Goal: Information Seeking & Learning: Learn about a topic

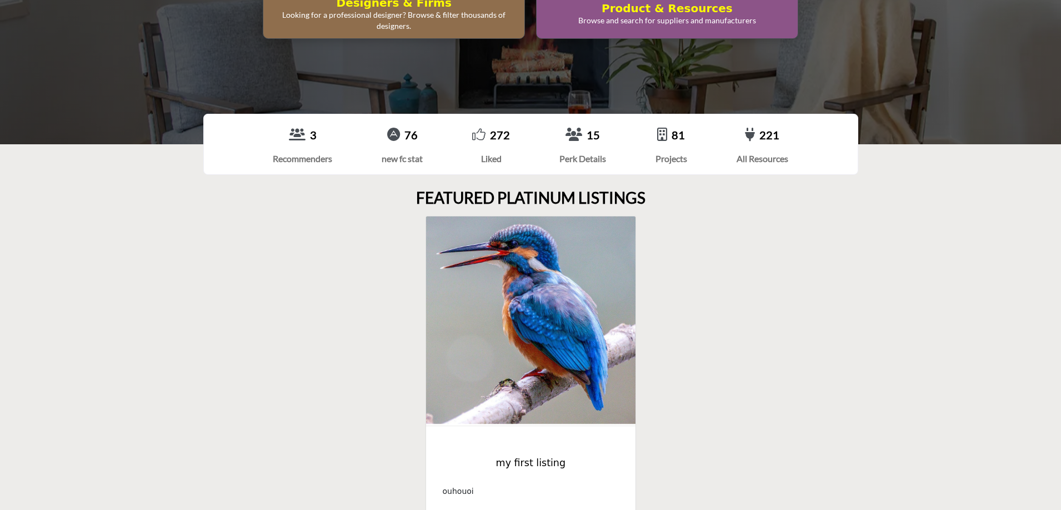
scroll to position [278, 0]
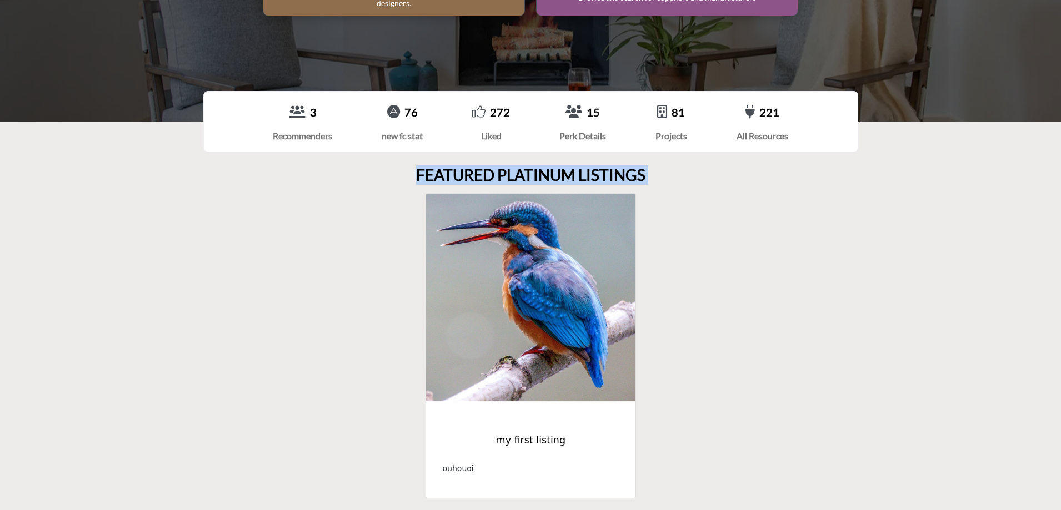
drag, startPoint x: 418, startPoint y: 178, endPoint x: 711, endPoint y: 174, distance: 293.8
click at [711, 174] on div "FEATURED PLATINUM LISTINGS my first listing ‹ ›" at bounding box center [530, 332] width 655 height 333
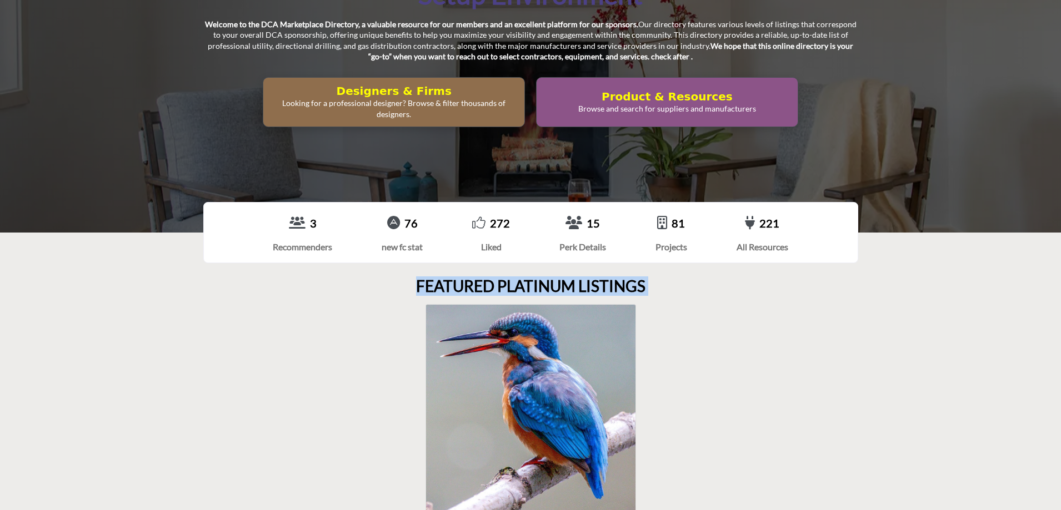
scroll to position [0, 0]
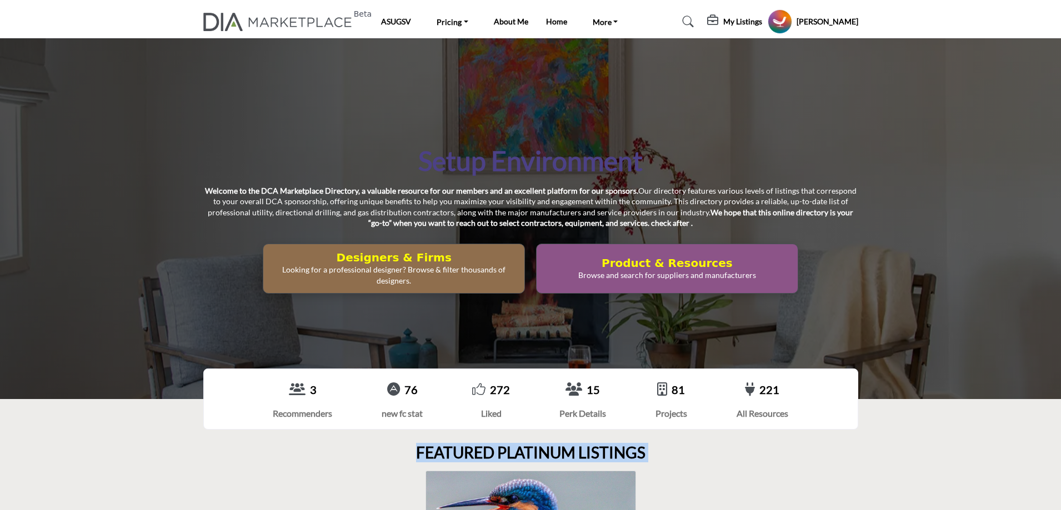
click at [432, 268] on p "Looking for a professional designer? Browse & filter thousands of designers." at bounding box center [394, 275] width 254 height 22
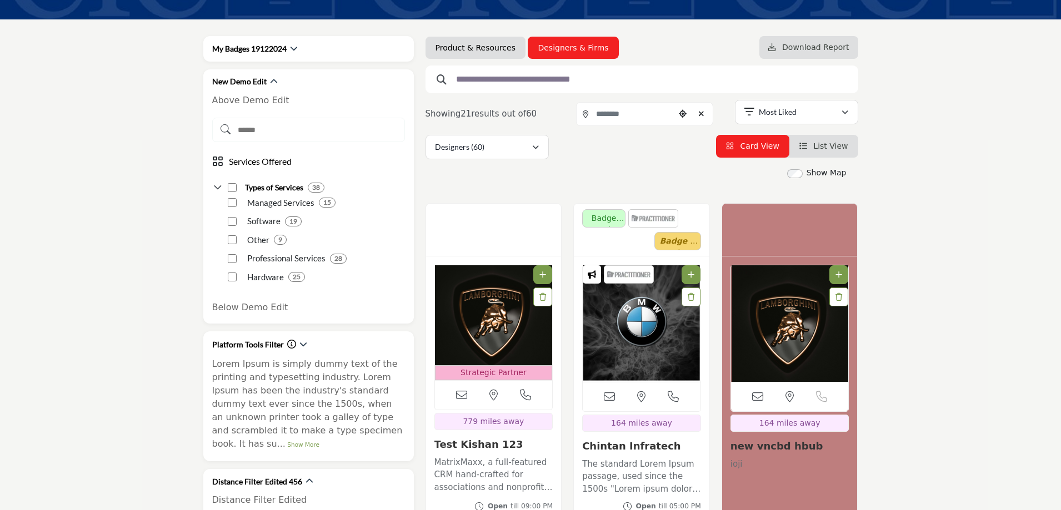
scroll to position [167, 0]
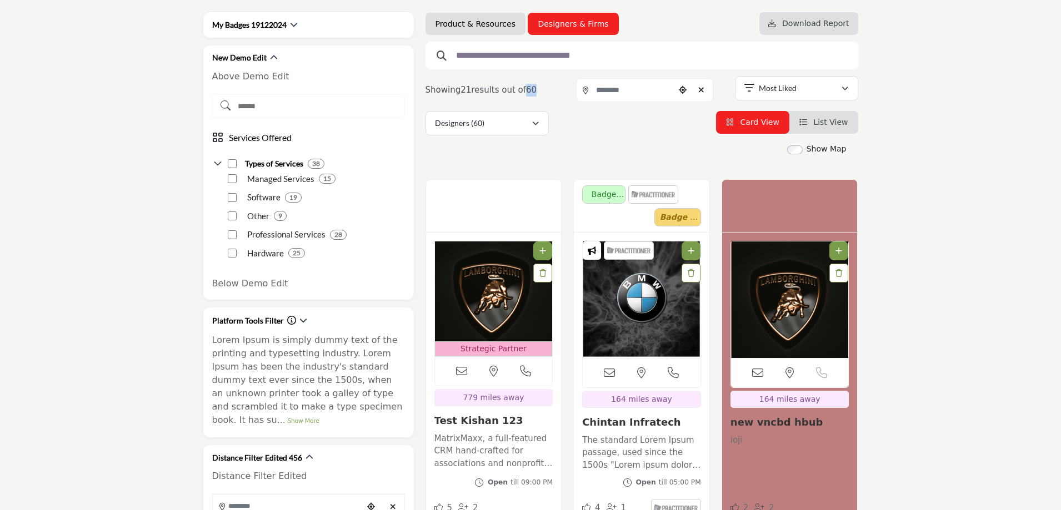
drag, startPoint x: 522, startPoint y: 89, endPoint x: 529, endPoint y: 89, distance: 6.7
click at [529, 89] on span "60" at bounding box center [531, 90] width 11 height 10
drag, startPoint x: 458, startPoint y: 91, endPoint x: 466, endPoint y: 91, distance: 8.3
click at [466, 91] on span "Showing 21 results out of 60" at bounding box center [481, 90] width 112 height 10
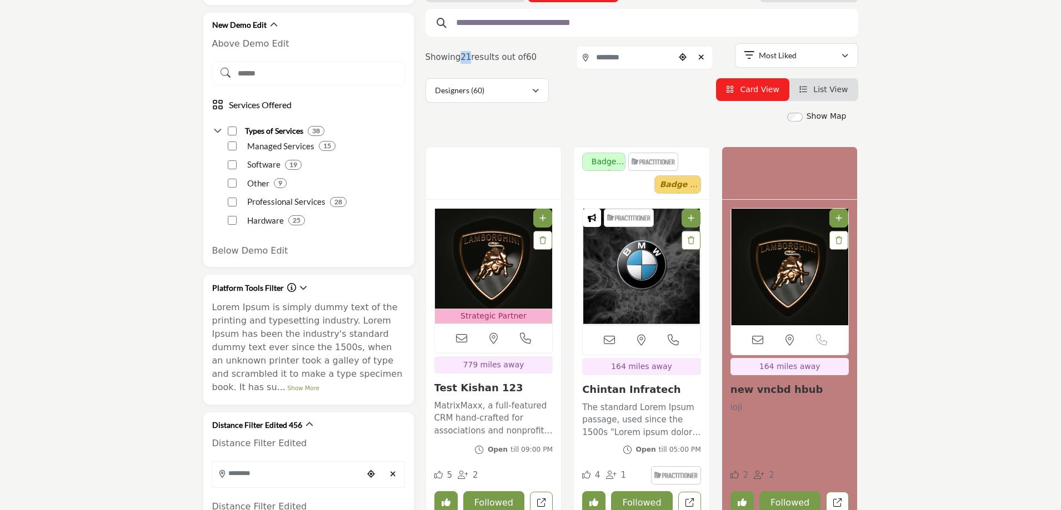
scroll to position [389, 0]
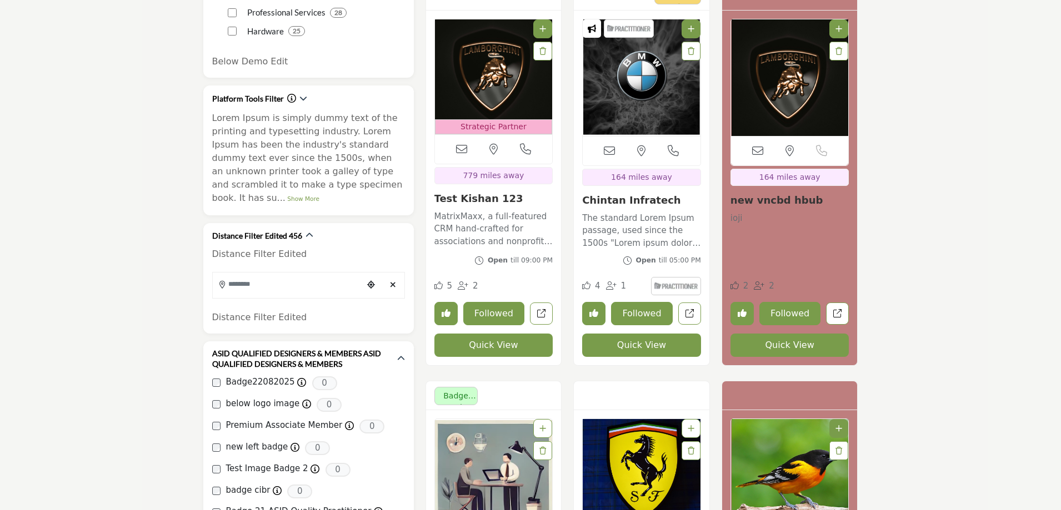
click at [471, 346] on button "Quick View" at bounding box center [493, 345] width 119 height 23
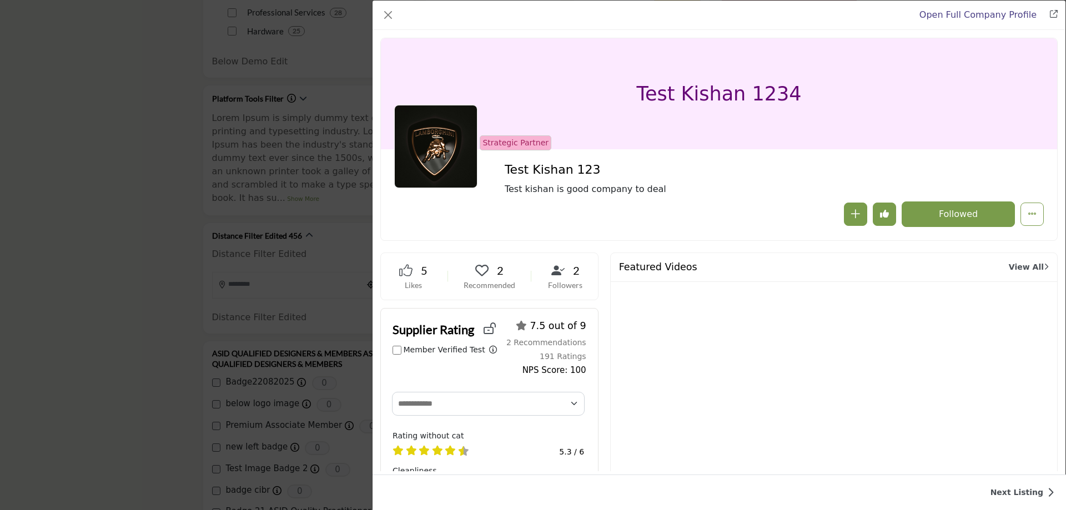
click at [159, 324] on div "Open Full Company Profile Test Kishan 123 Strategic Partner Strategic Partner R…" at bounding box center [533, 255] width 1066 height 510
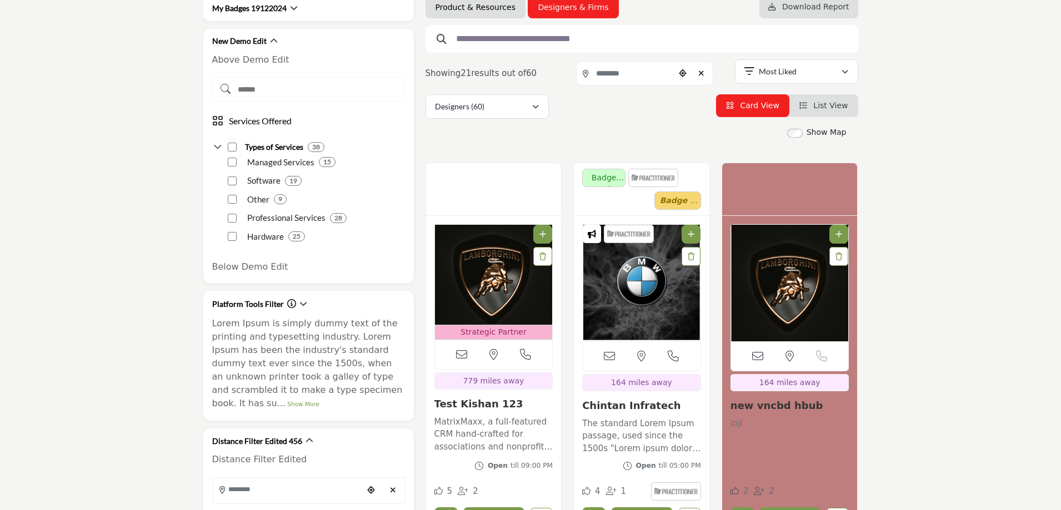
scroll to position [56, 0]
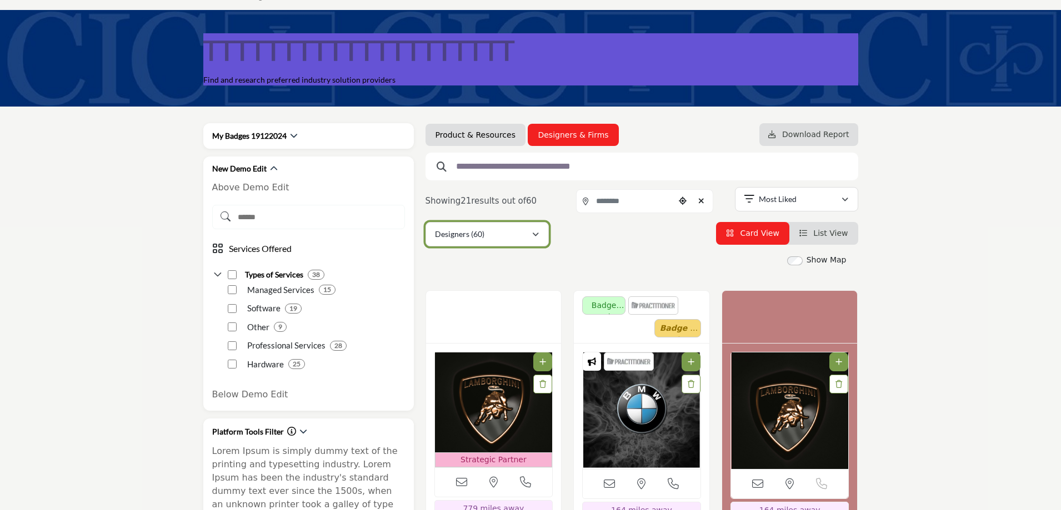
click at [493, 241] on button "Designers (60)" at bounding box center [486, 234] width 123 height 24
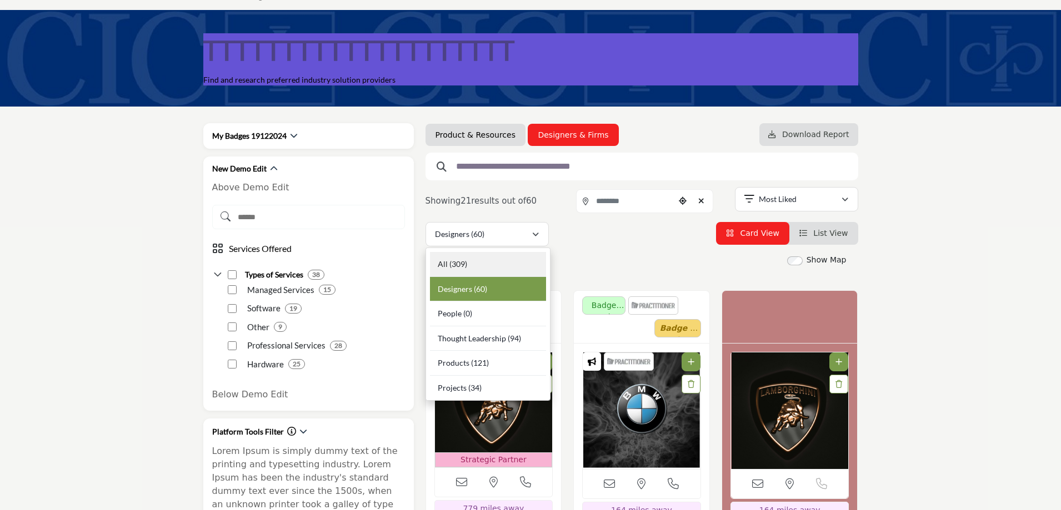
click at [452, 265] on b "(309)" at bounding box center [458, 263] width 18 height 9
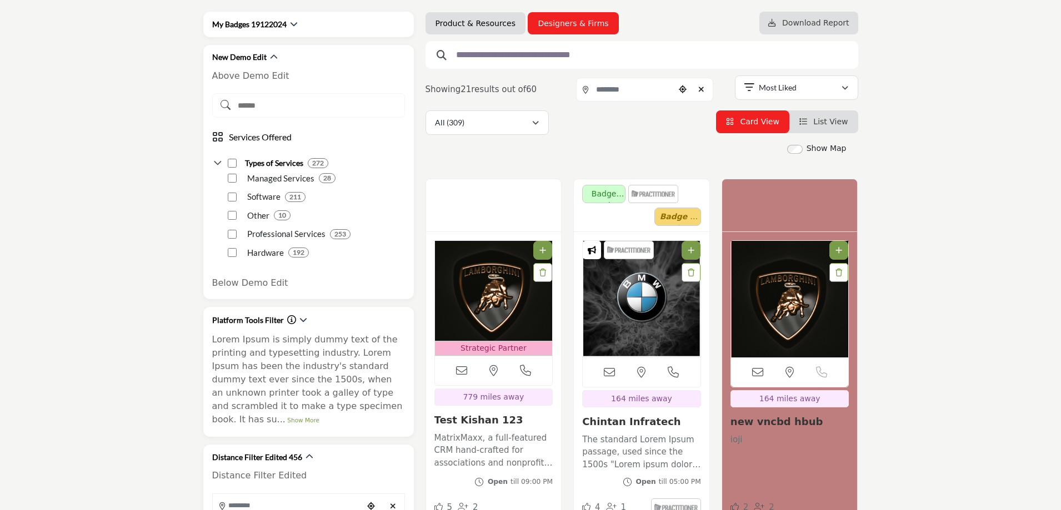
scroll to position [167, 0]
click at [496, 120] on div "All (309)" at bounding box center [483, 123] width 97 height 13
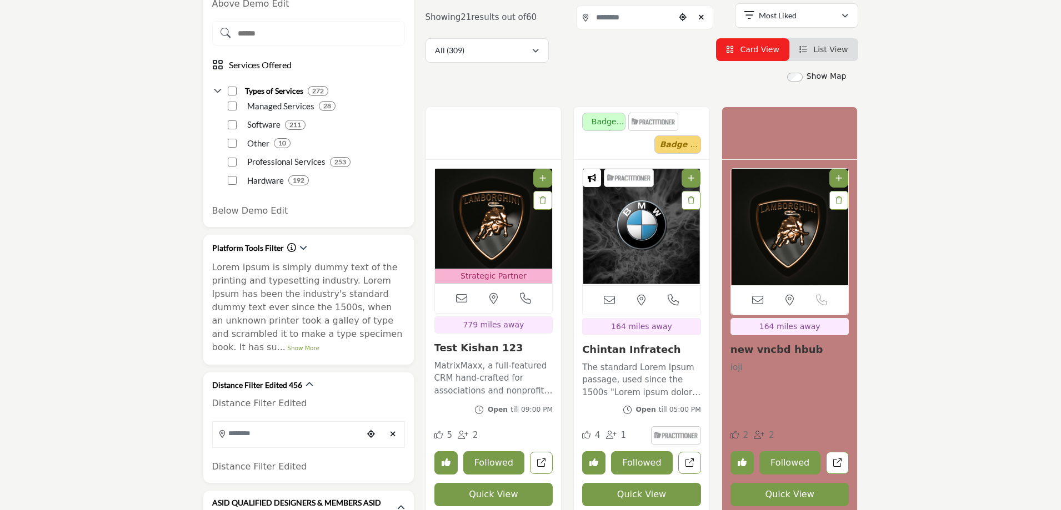
scroll to position [222, 0]
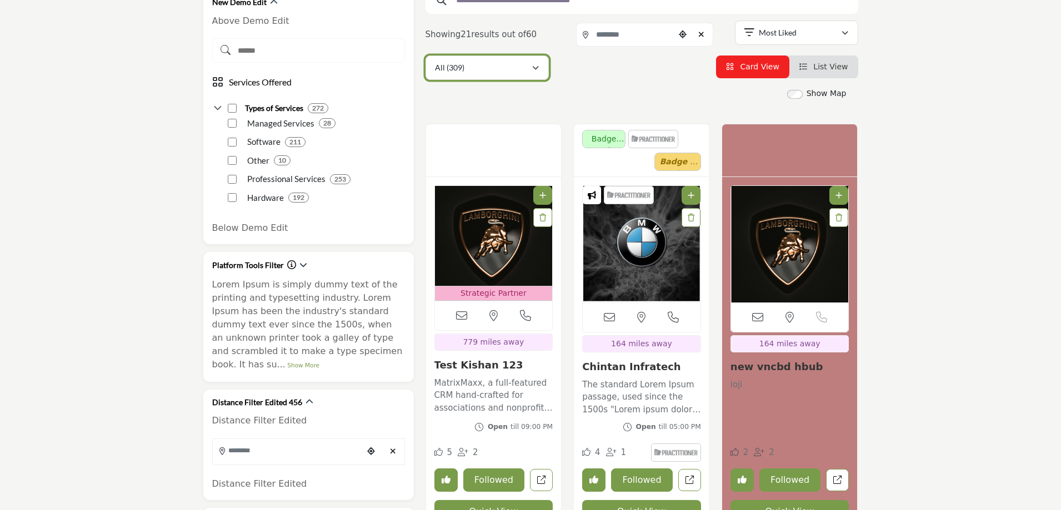
click at [484, 68] on div "All (309)" at bounding box center [483, 67] width 97 height 13
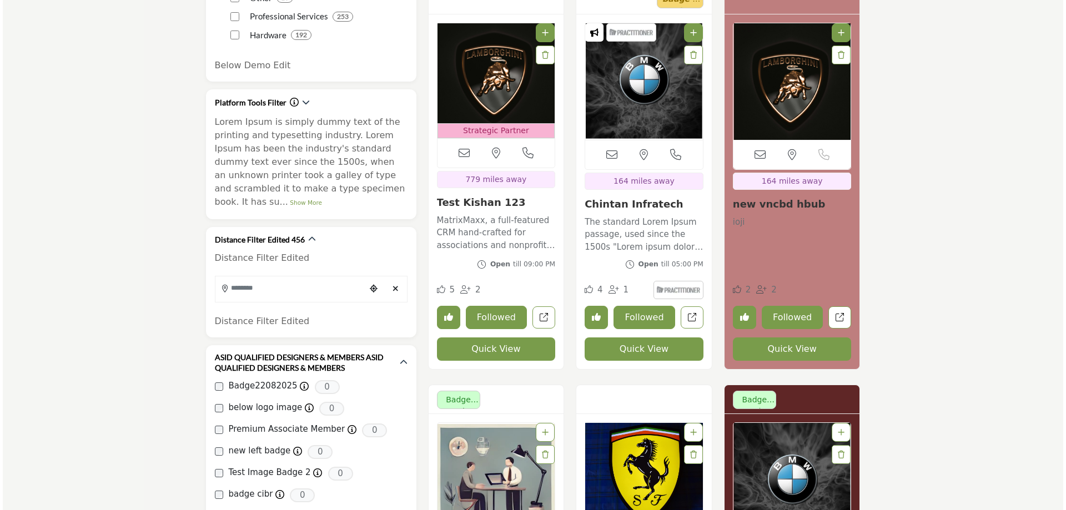
scroll to position [389, 0]
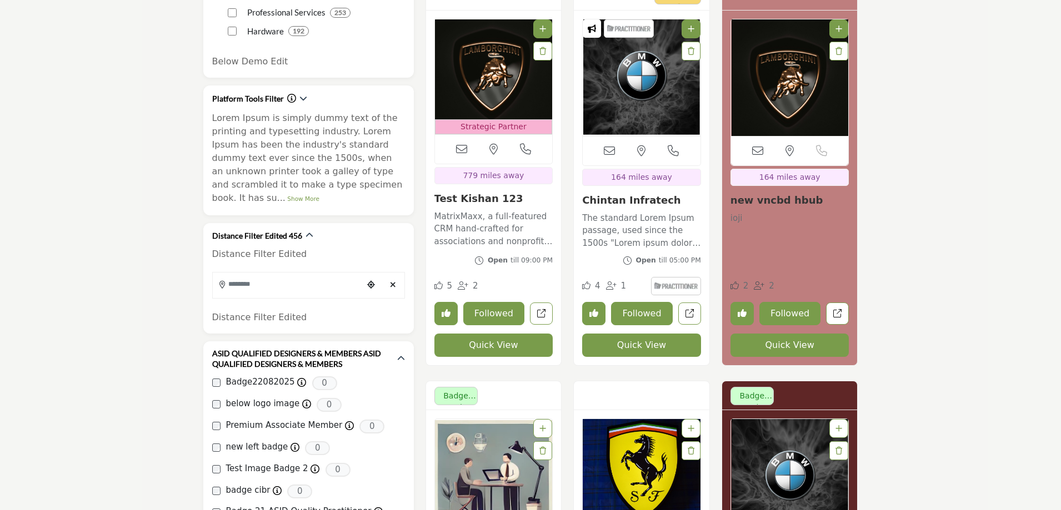
click at [483, 346] on button "Quick View" at bounding box center [493, 345] width 119 height 23
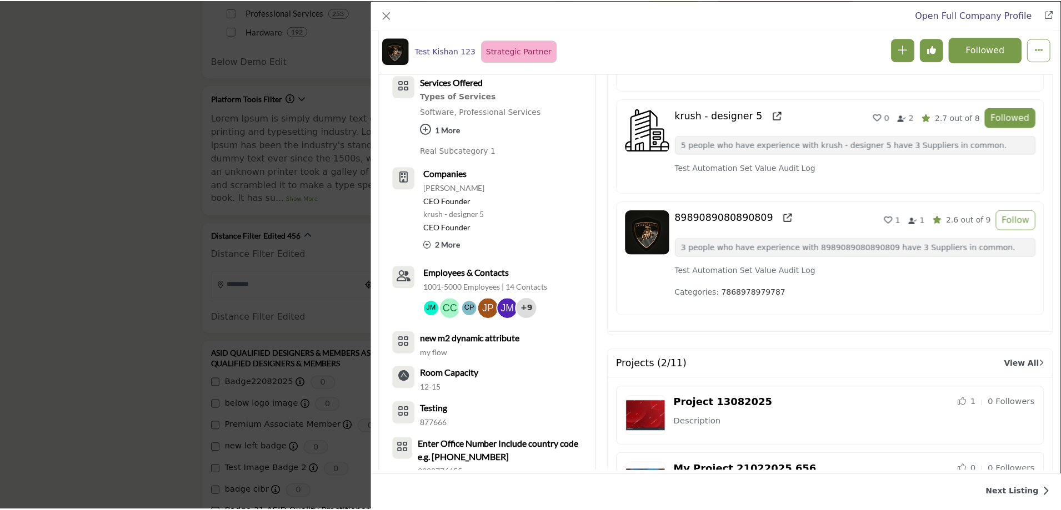
scroll to position [1019, 0]
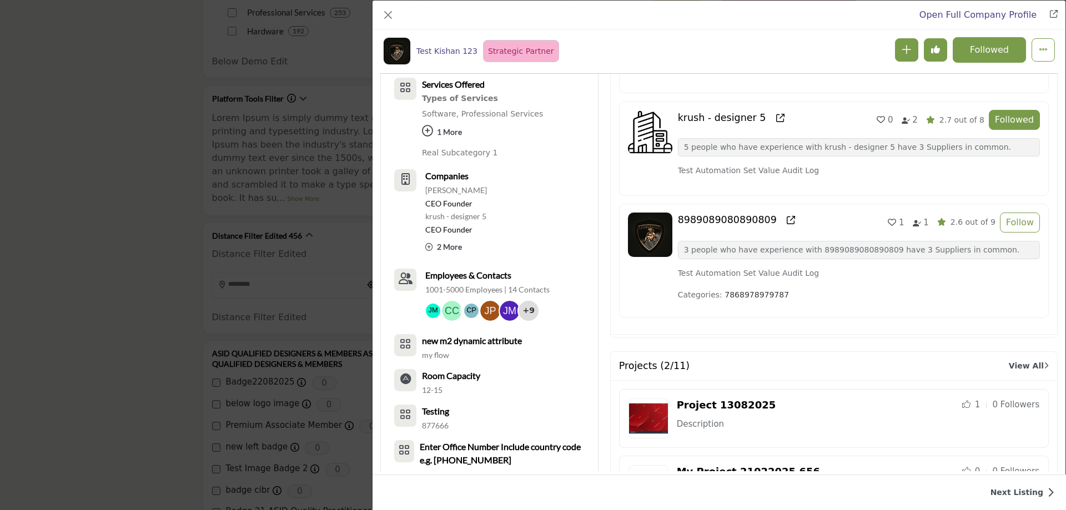
click at [24, 232] on div "Open Full Company Profile Test Kishan 123 Strategic Partner Strategic Partner R…" at bounding box center [533, 255] width 1066 height 510
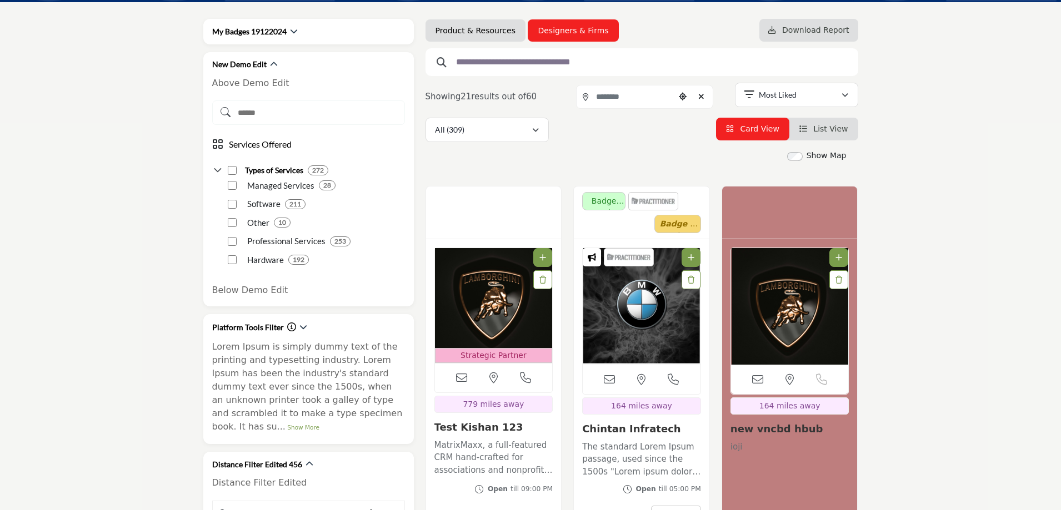
scroll to position [0, 0]
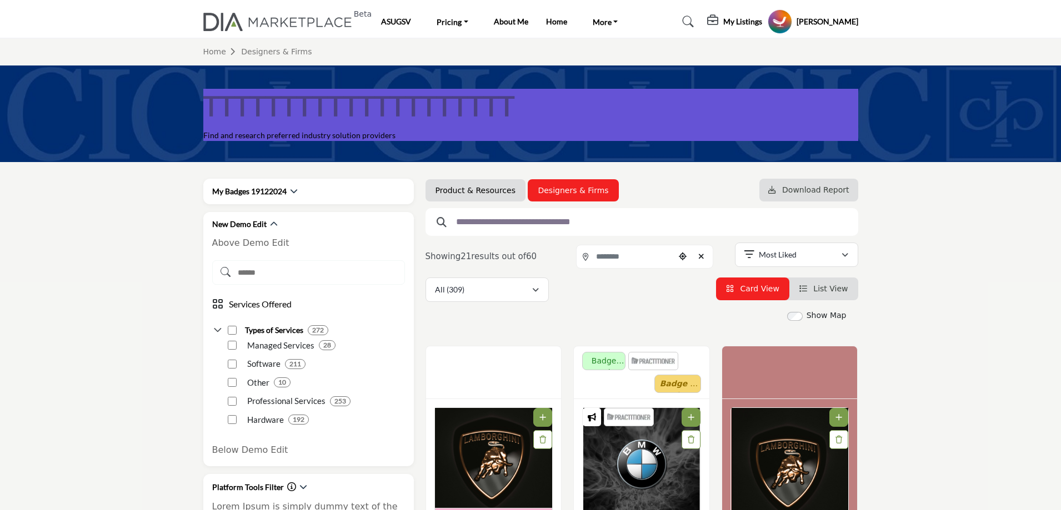
click at [286, 23] on img at bounding box center [280, 22] width 155 height 18
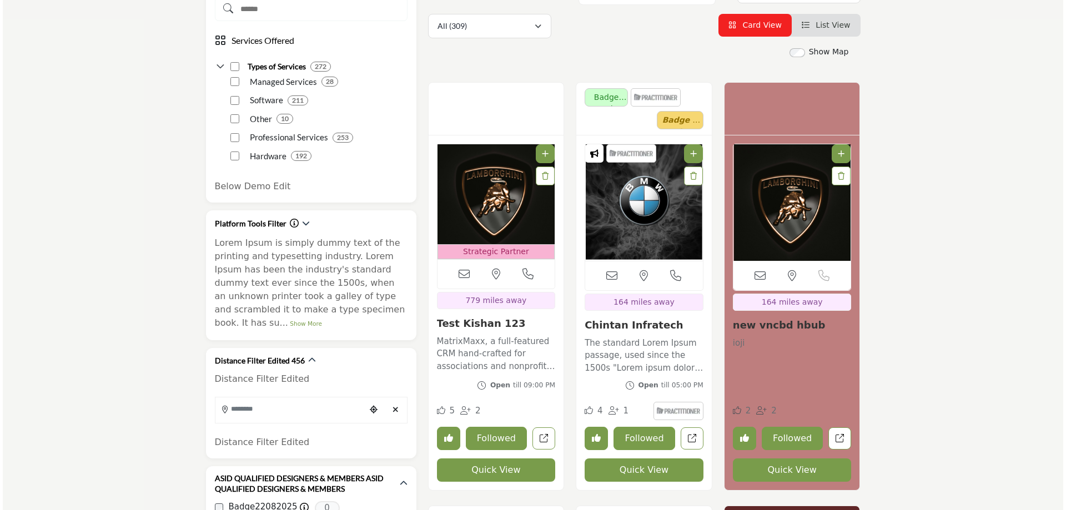
scroll to position [333, 0]
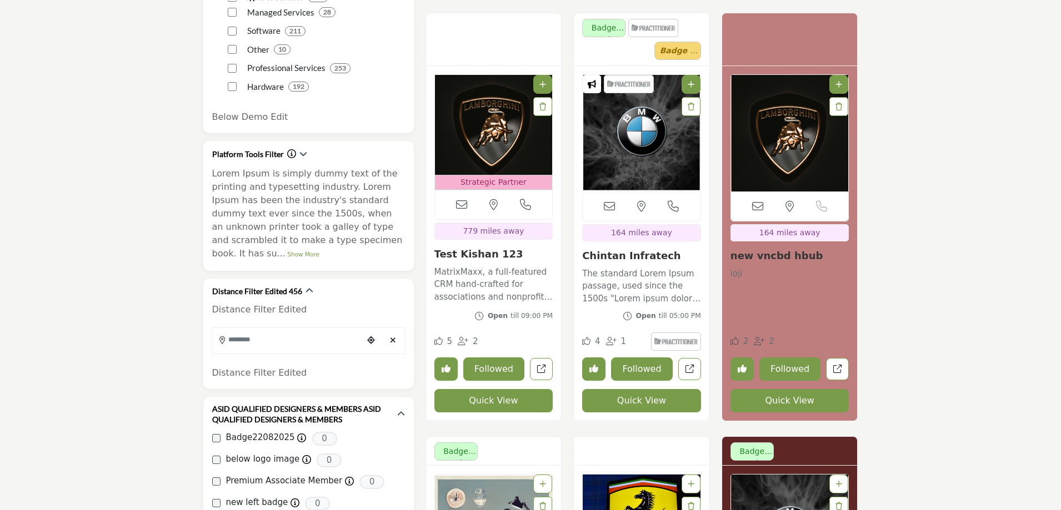
click at [629, 404] on button "Quick View" at bounding box center [641, 400] width 119 height 23
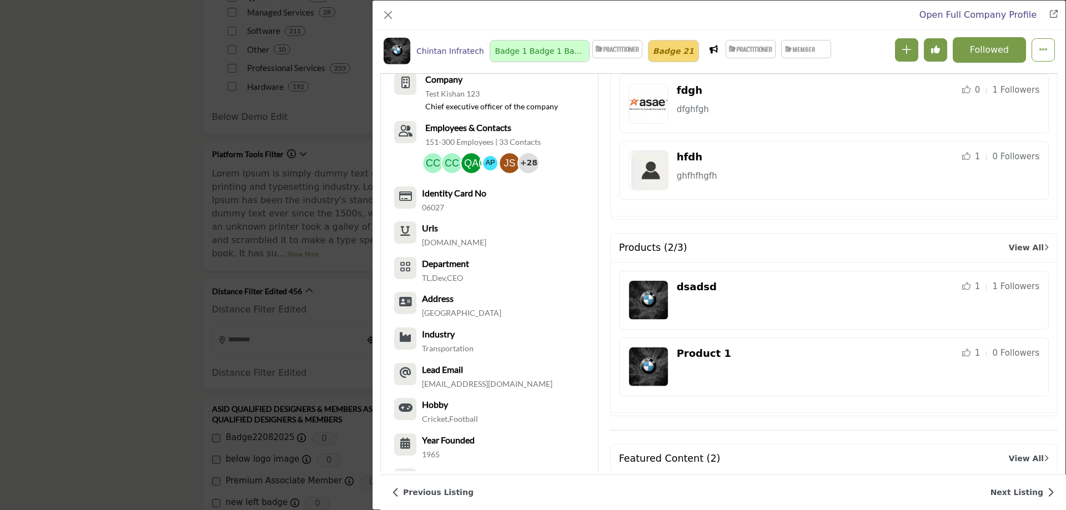
scroll to position [1231, 0]
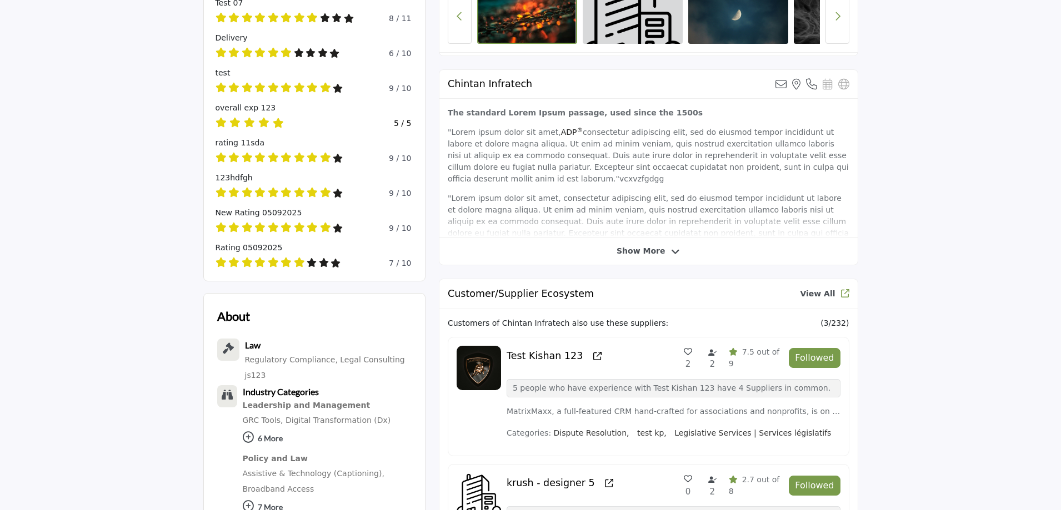
scroll to position [622, 0]
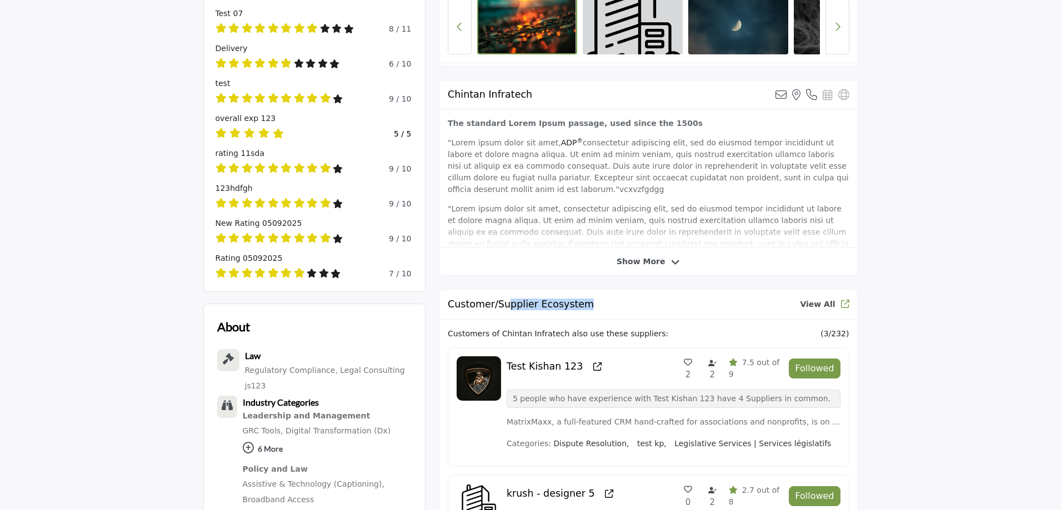
drag, startPoint x: 504, startPoint y: 307, endPoint x: 581, endPoint y: 309, distance: 77.2
click at [581, 309] on div "Customer/Supplier Ecosystem View All" at bounding box center [648, 305] width 418 height 30
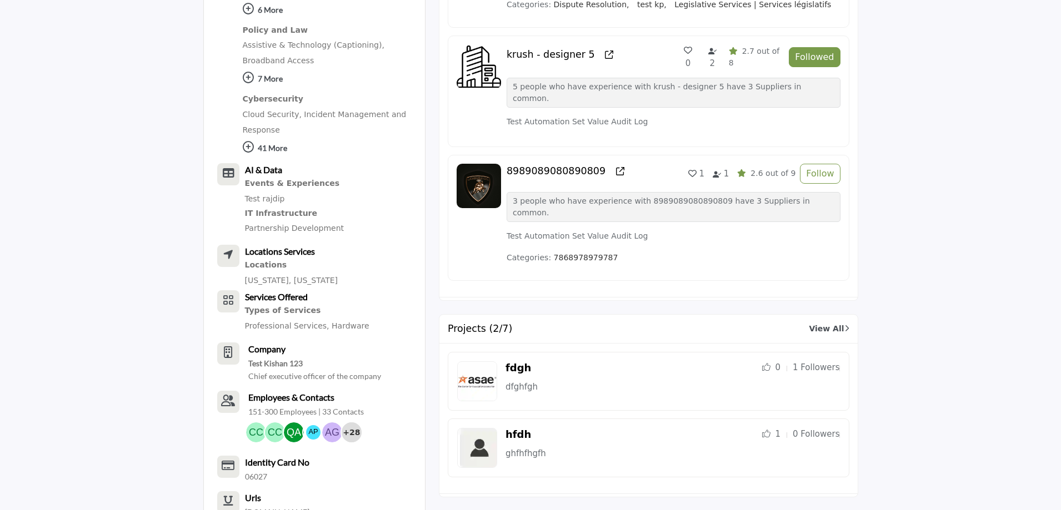
scroll to position [1233, 0]
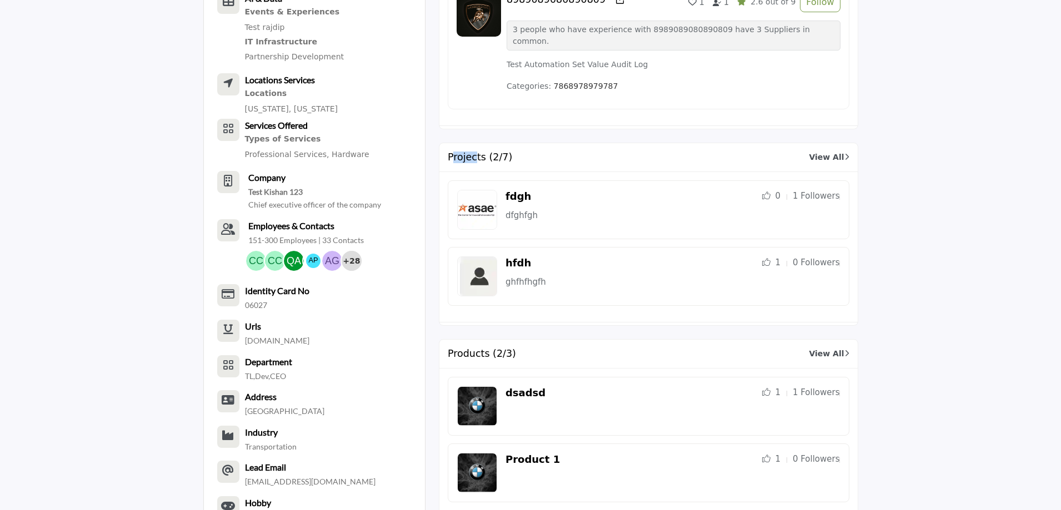
drag, startPoint x: 451, startPoint y: 123, endPoint x: 476, endPoint y: 124, distance: 25.0
click at [476, 152] on h2 "Projects (2/7)" at bounding box center [480, 158] width 64 height 12
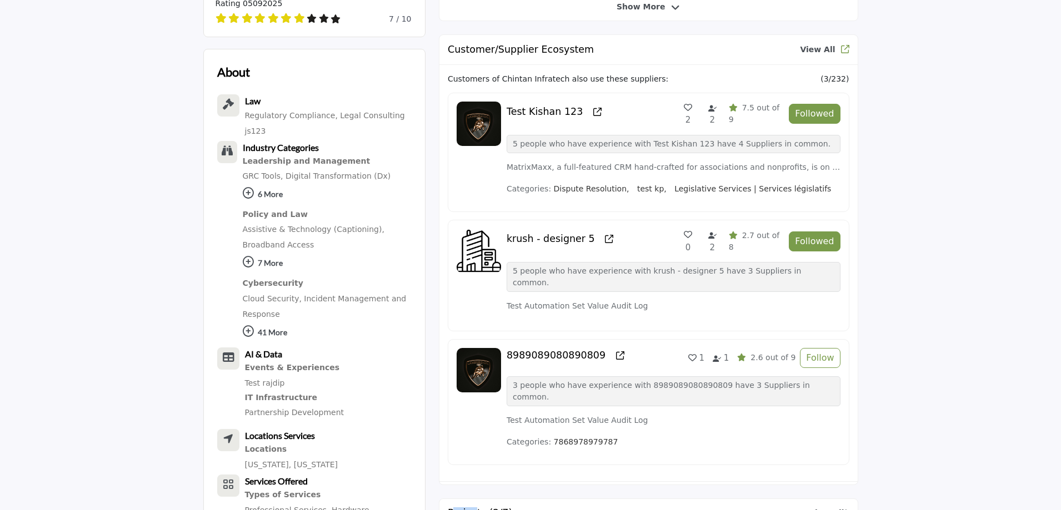
scroll to position [900, 0]
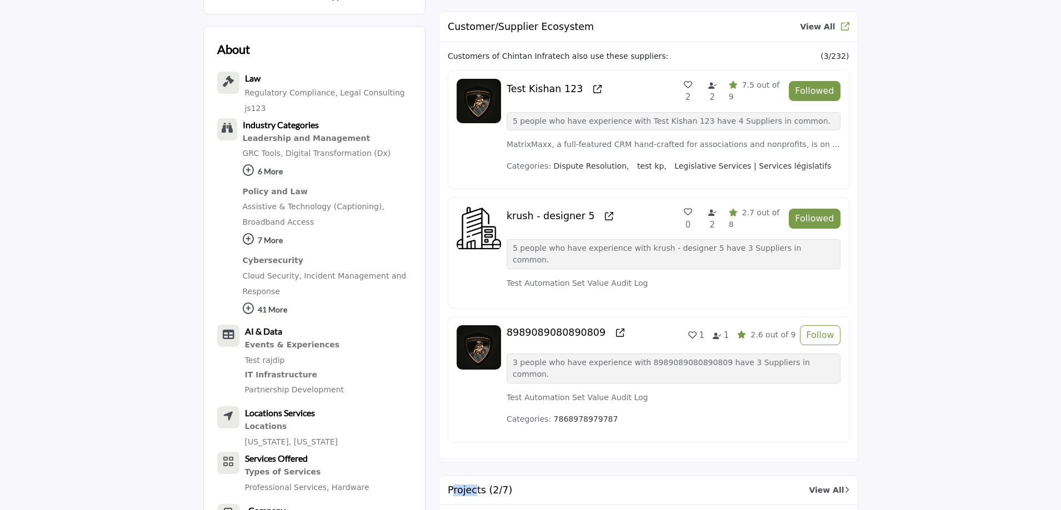
drag, startPoint x: 608, startPoint y: 386, endPoint x: 996, endPoint y: 244, distance: 413.0
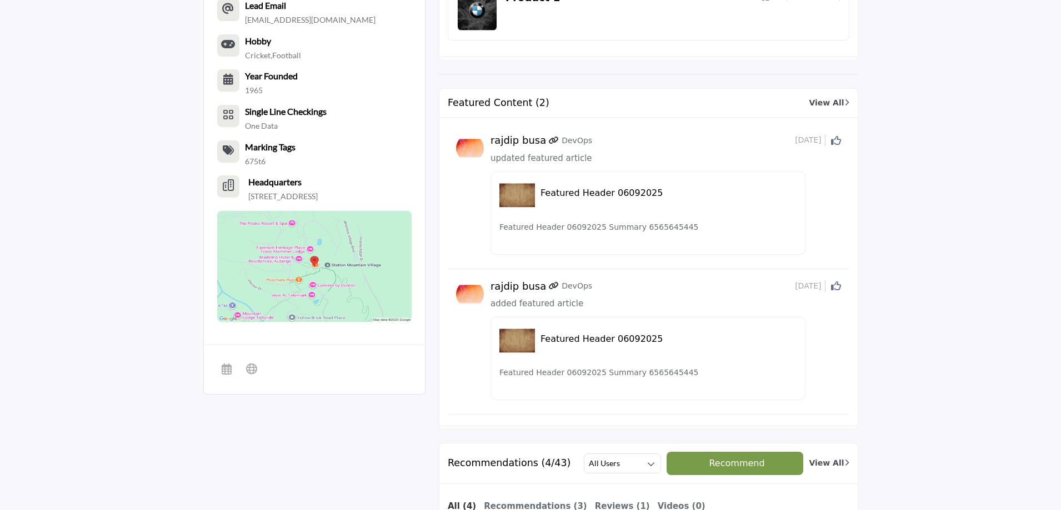
scroll to position [1899, 0]
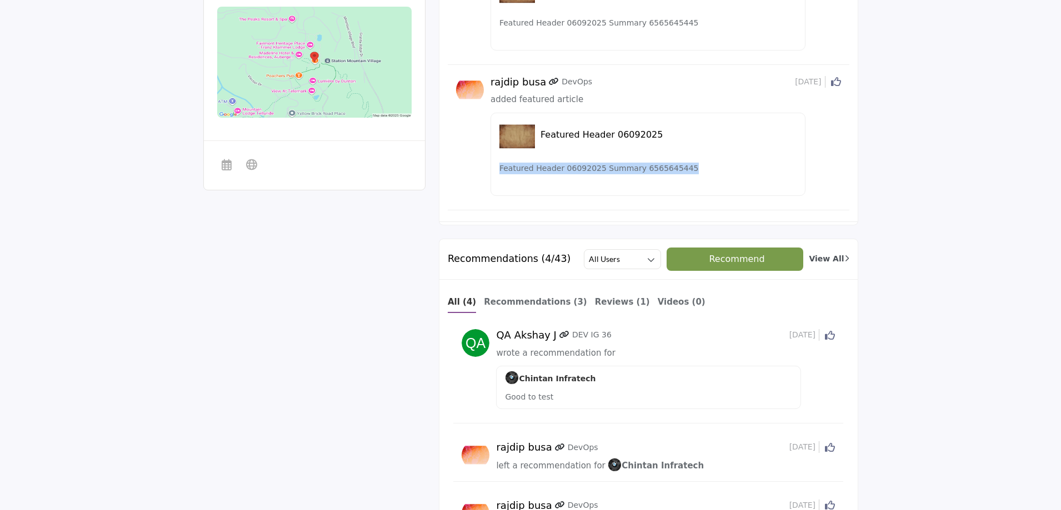
drag, startPoint x: 474, startPoint y: 169, endPoint x: 883, endPoint y: 184, distance: 409.0
click at [883, 184] on section "4 Likes 3 Recommended 1" at bounding box center [530, 199] width 1061 height 3552
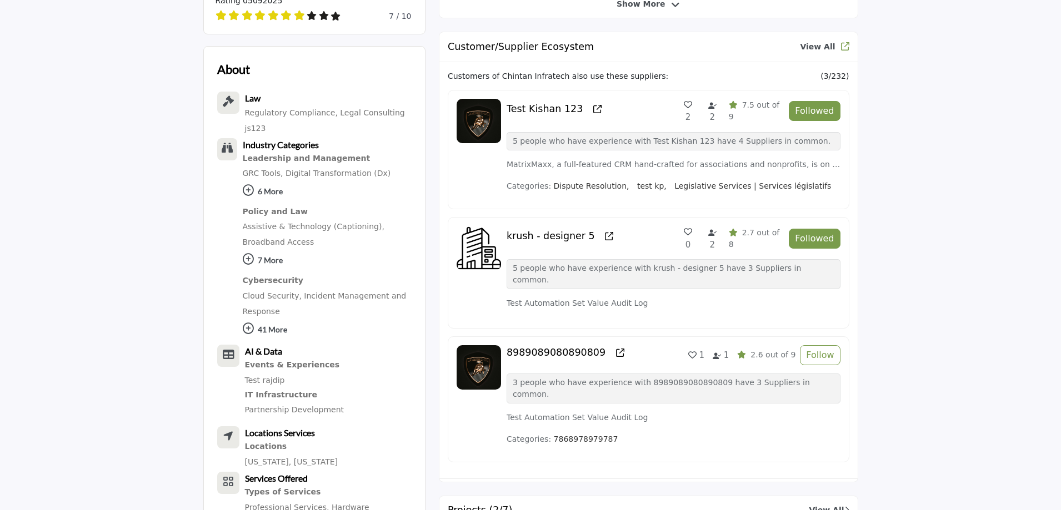
scroll to position [733, 0]
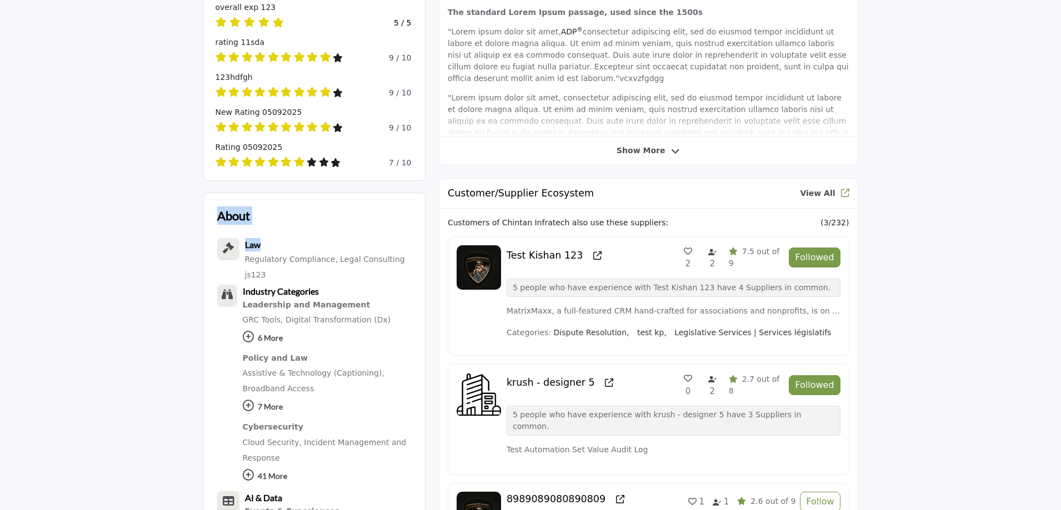
drag, startPoint x: 212, startPoint y: 193, endPoint x: 265, endPoint y: 227, distance: 63.6
click at [541, 195] on h2 "Customer/Supplier Ecosystem" at bounding box center [521, 194] width 146 height 12
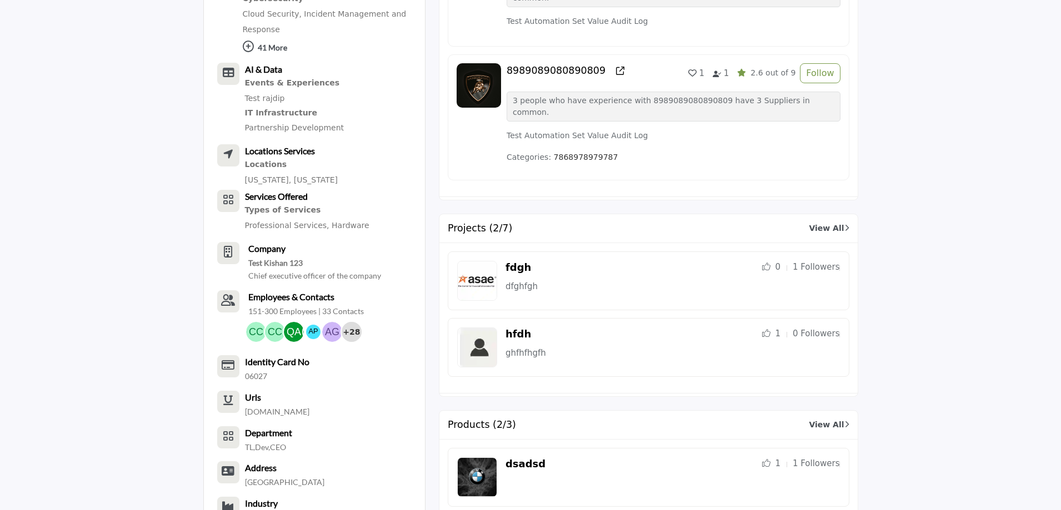
scroll to position [1177, 0]
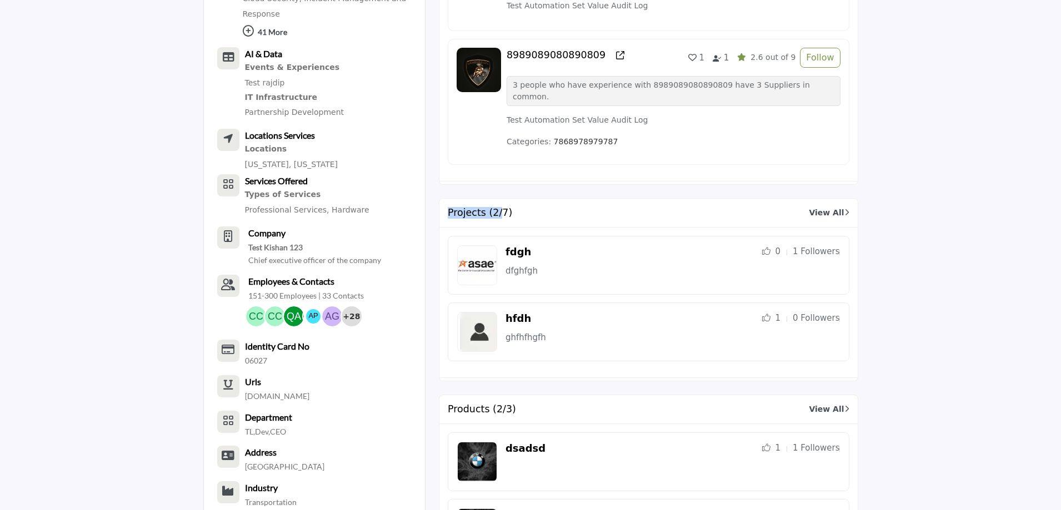
drag, startPoint x: 450, startPoint y: 178, endPoint x: 496, endPoint y: 179, distance: 46.1
click at [496, 207] on h2 "Projects (2/7)" at bounding box center [480, 213] width 64 height 12
click at [517, 199] on div "Projects (2/7) View All" at bounding box center [648, 213] width 418 height 29
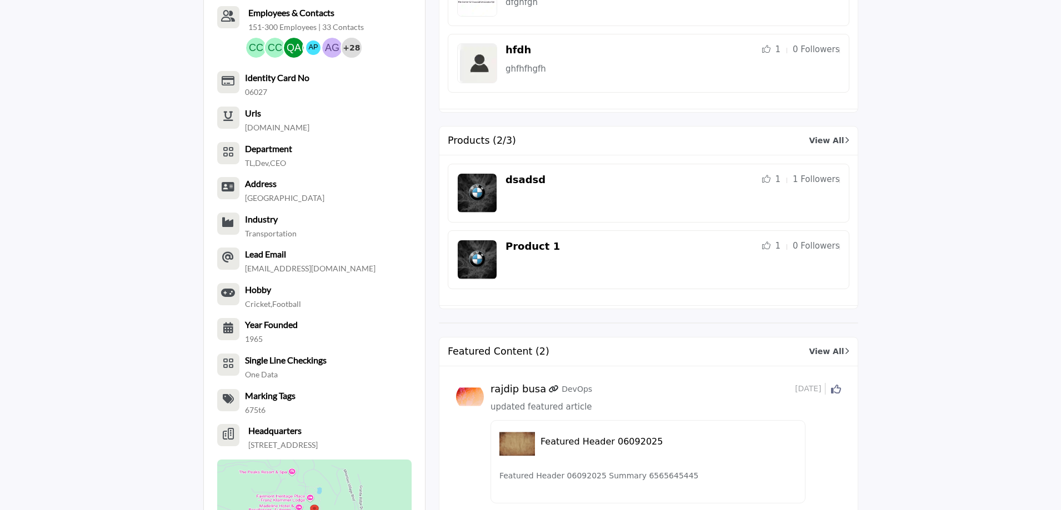
scroll to position [1566, 0]
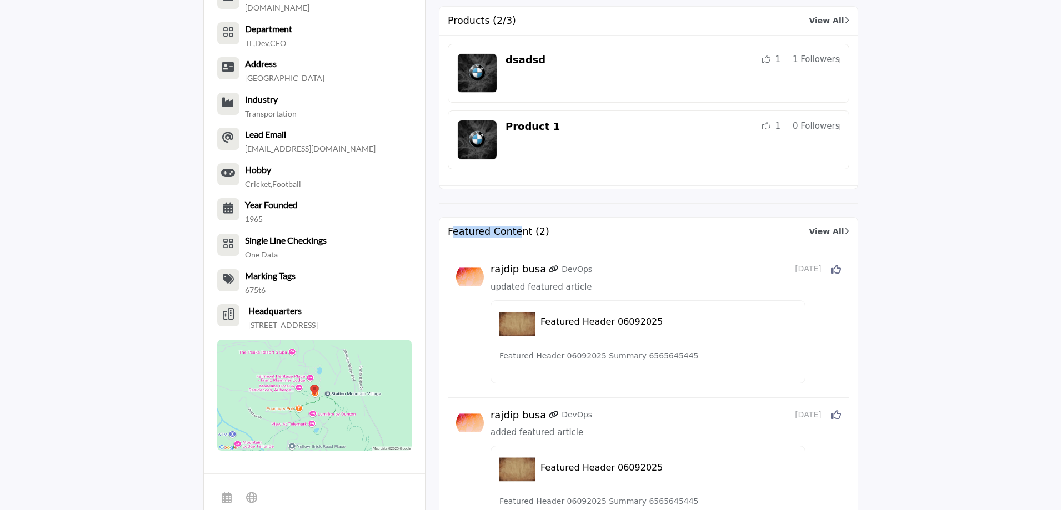
drag, startPoint x: 451, startPoint y: 197, endPoint x: 517, endPoint y: 209, distance: 66.7
click at [517, 218] on div "Featured Content (2) View All" at bounding box center [648, 232] width 418 height 29
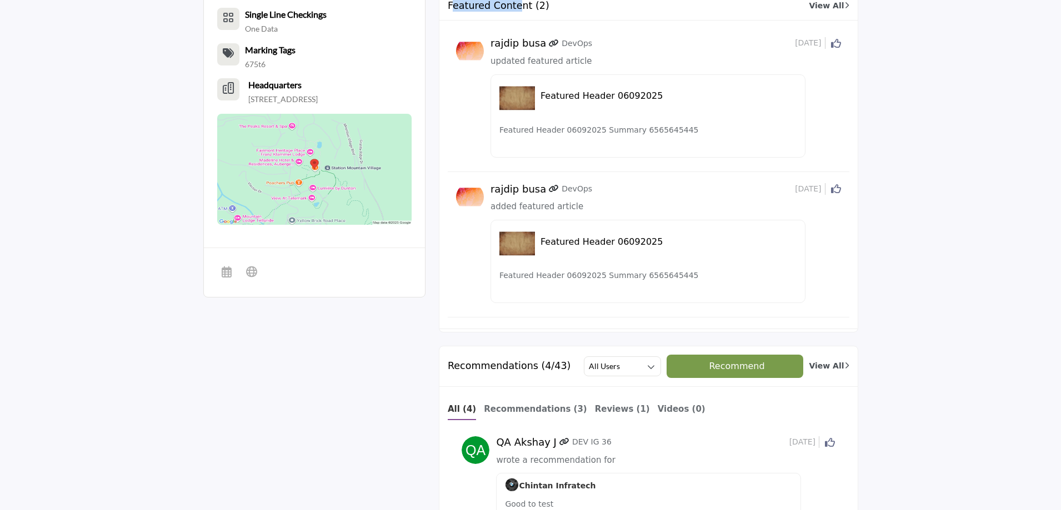
scroll to position [1844, 0]
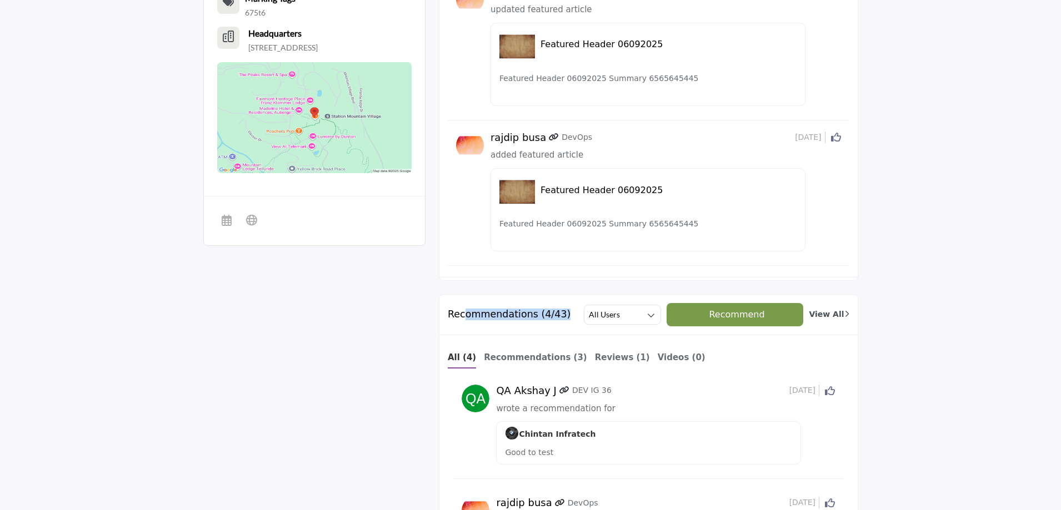
drag, startPoint x: 466, startPoint y: 282, endPoint x: 561, endPoint y: 282, distance: 95.0
click at [561, 295] on div "Recommendations (4/43) All Users All Users Suppliers" at bounding box center [648, 315] width 418 height 41
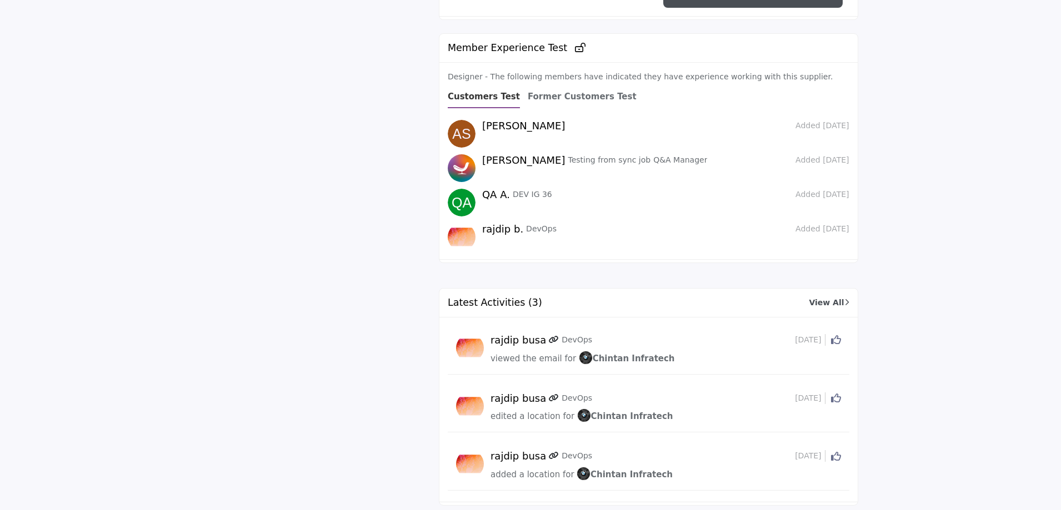
scroll to position [2676, 0]
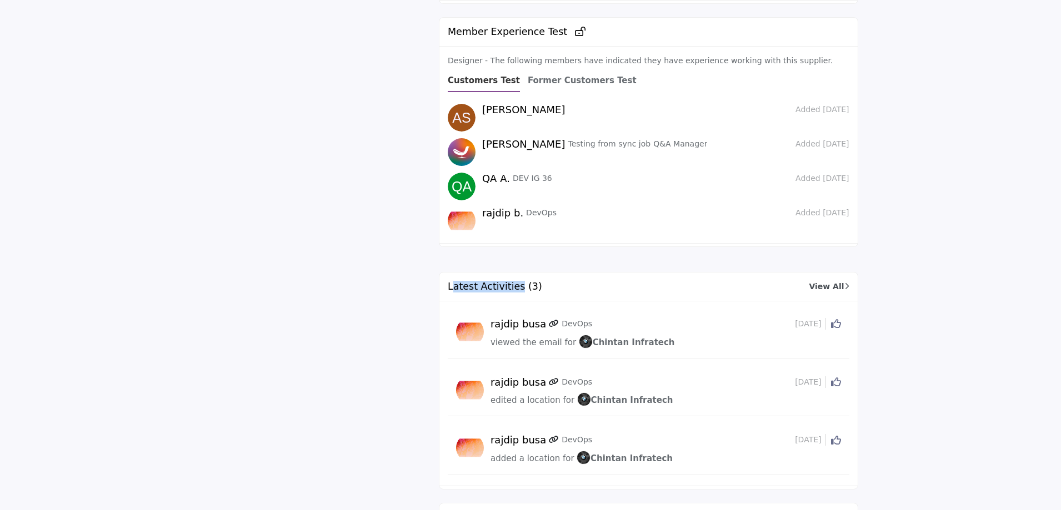
drag, startPoint x: 451, startPoint y: 243, endPoint x: 516, endPoint y: 244, distance: 65.5
click at [516, 281] on h2 "Latest Activities (3)" at bounding box center [495, 287] width 94 height 12
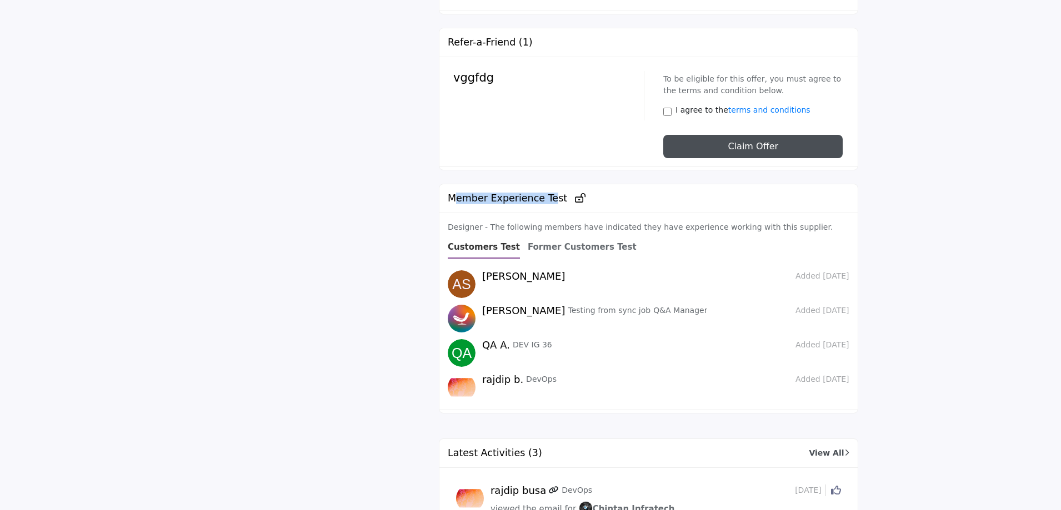
drag, startPoint x: 455, startPoint y: 152, endPoint x: 546, endPoint y: 149, distance: 91.6
click at [546, 193] on h2 "Member Experience Test" at bounding box center [517, 199] width 138 height 12
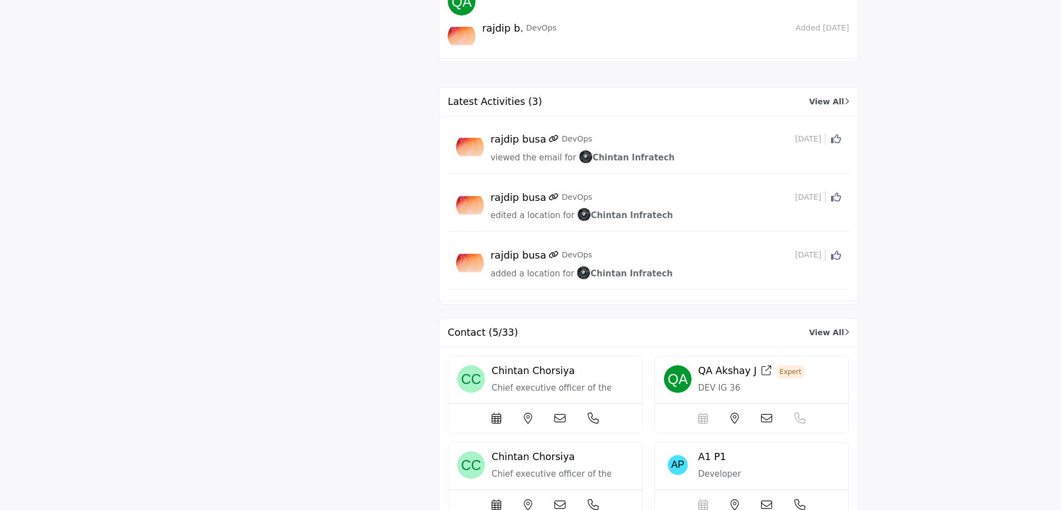
scroll to position [2899, 0]
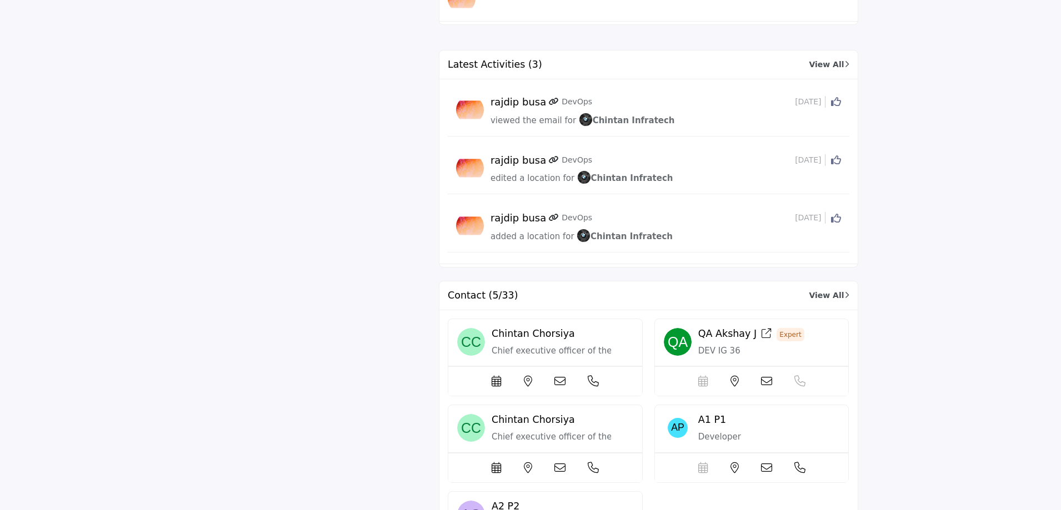
click at [468, 290] on h2 "Contact (5/33)" at bounding box center [483, 296] width 71 height 12
click at [532, 328] on span "Chintan Chorsiya" at bounding box center [532, 333] width 83 height 11
click at [544, 328] on span "Chintan Chorsiya" at bounding box center [532, 333] width 83 height 11
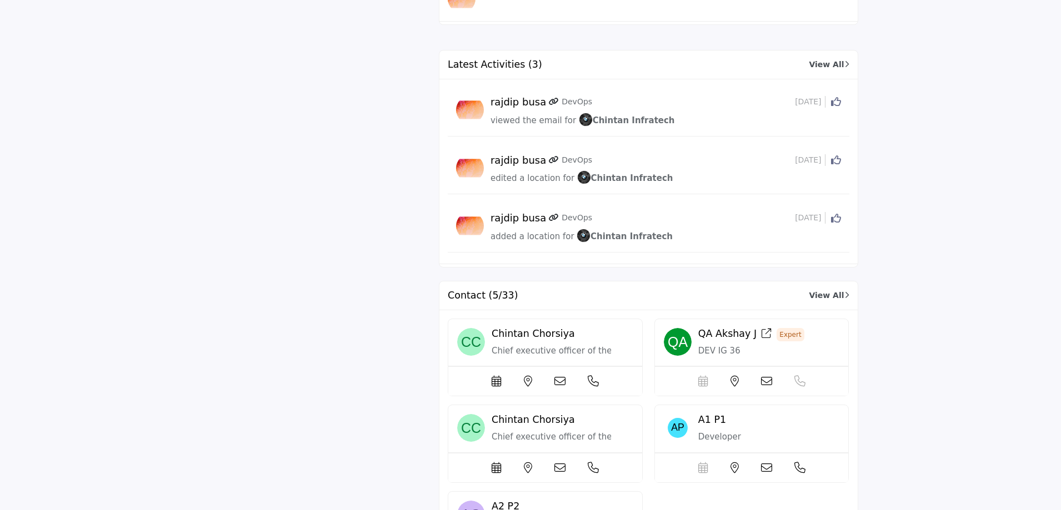
click at [503, 328] on span "Chintan Chorsiya" at bounding box center [532, 333] width 83 height 11
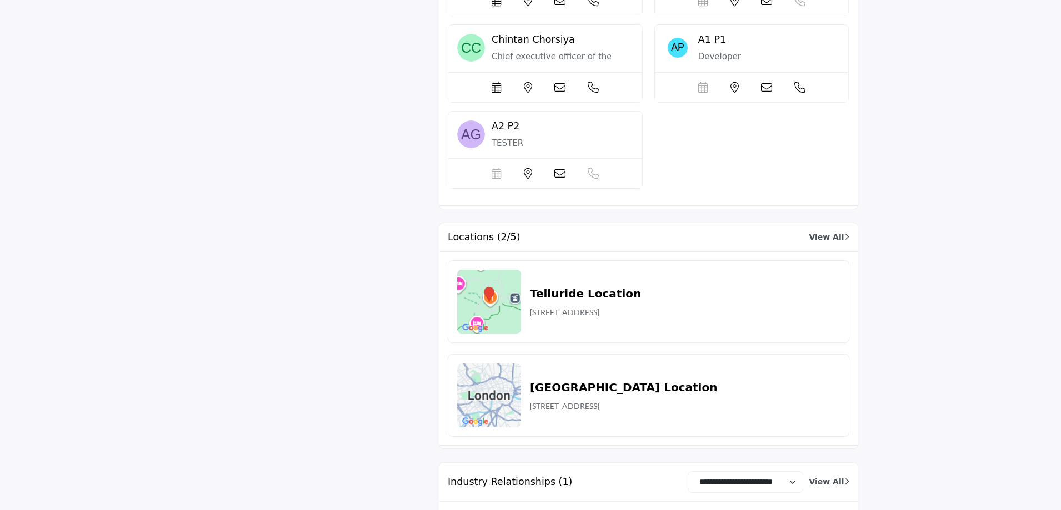
scroll to position [3287, 0]
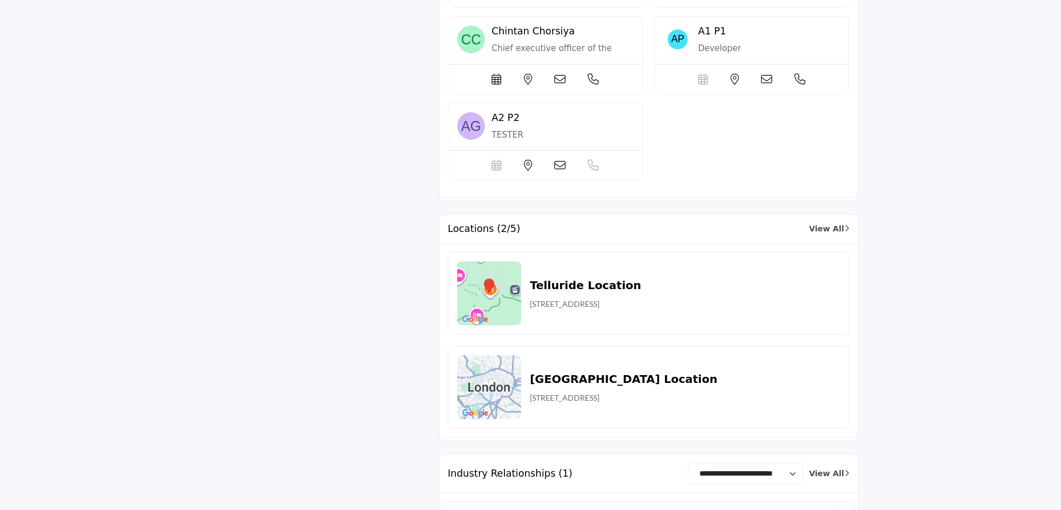
click at [559, 277] on h2 "Telluride Location" at bounding box center [585, 285] width 111 height 17
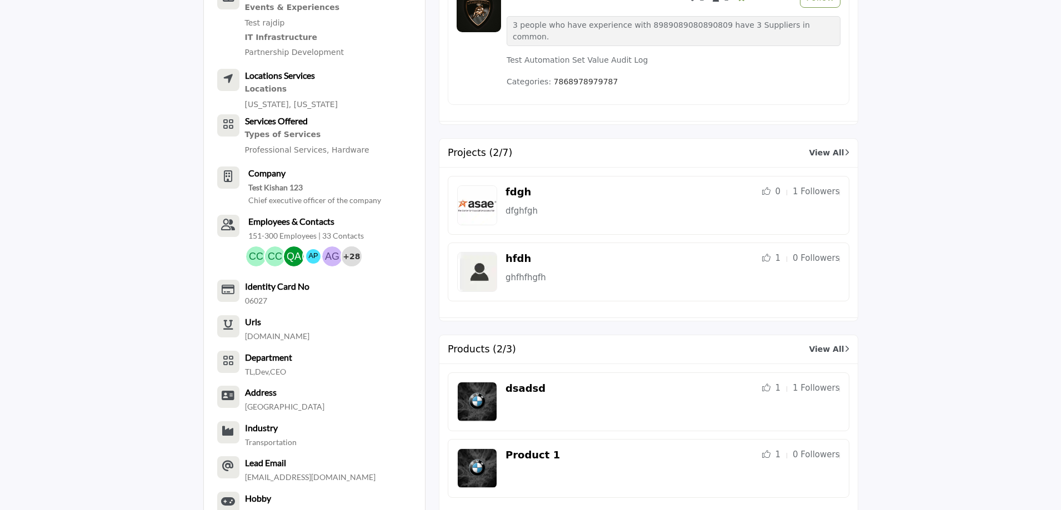
scroll to position [1177, 0]
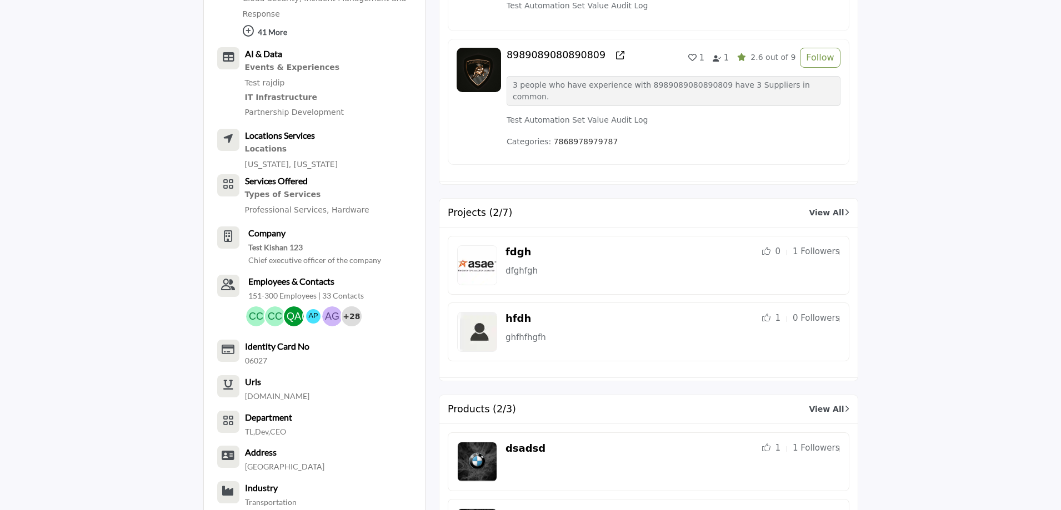
click at [482, 404] on h2 "Products (2/3)" at bounding box center [482, 410] width 68 height 12
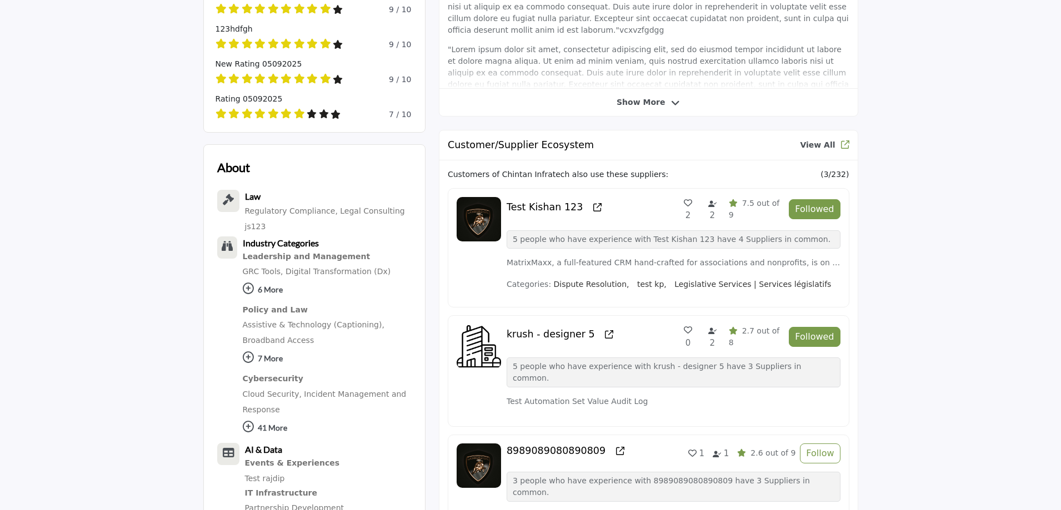
scroll to position [733, 0]
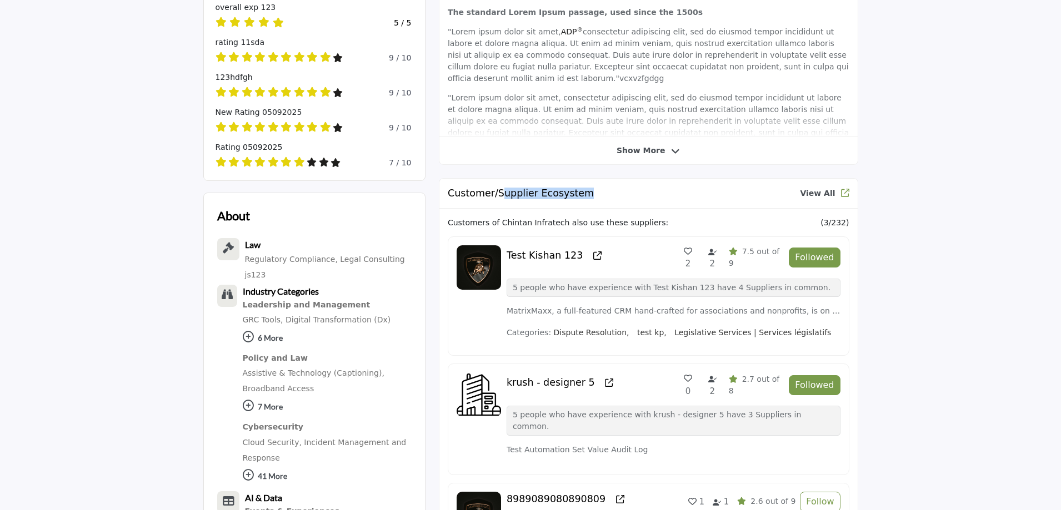
drag, startPoint x: 499, startPoint y: 195, endPoint x: 585, endPoint y: 192, distance: 86.7
click at [585, 192] on div "Customer/Supplier Ecosystem View All" at bounding box center [648, 194] width 418 height 30
drag, startPoint x: 549, startPoint y: 328, endPoint x: 607, endPoint y: 327, distance: 58.3
click at [607, 327] on span "Dispute Resolution," at bounding box center [592, 333] width 76 height 12
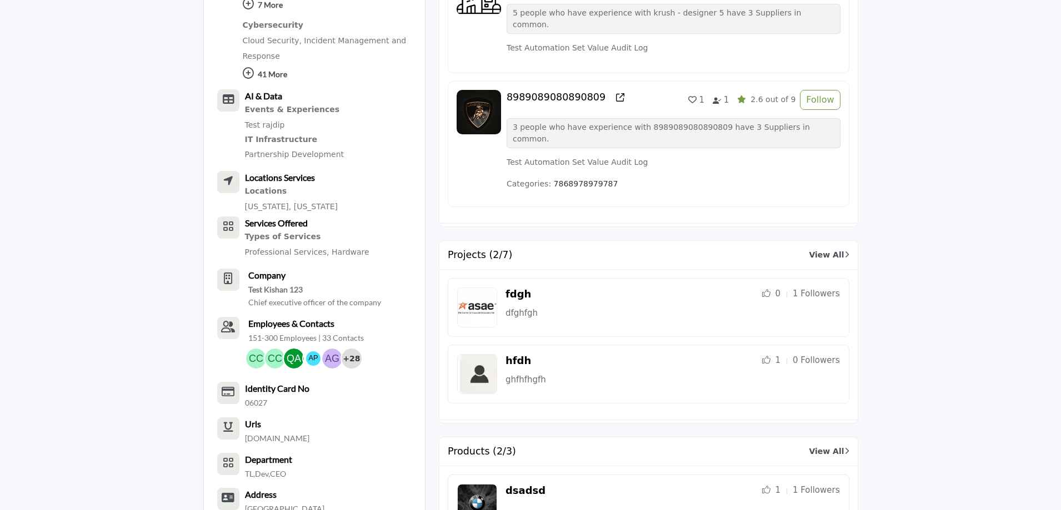
scroll to position [1122, 0]
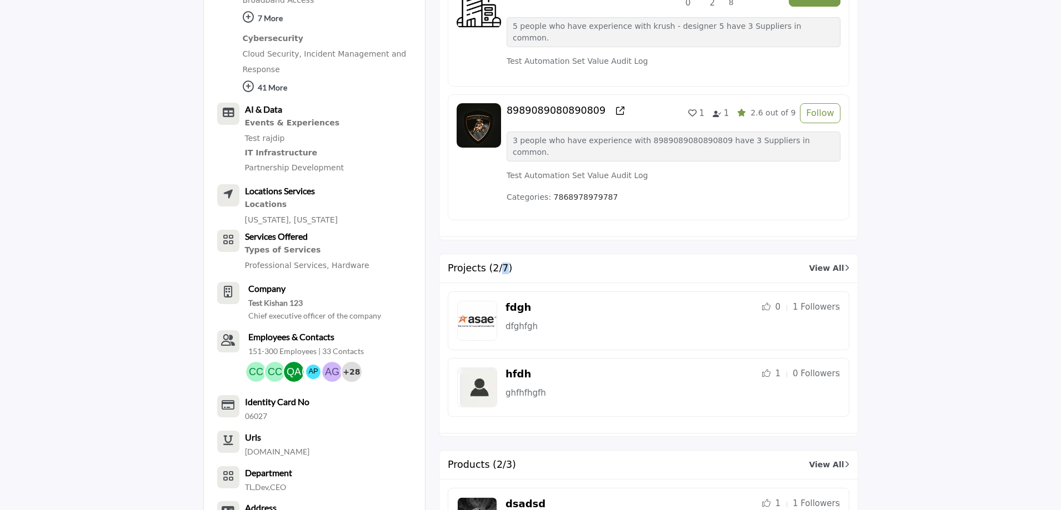
click at [503, 263] on h2 "Projects (2/7)" at bounding box center [480, 269] width 64 height 12
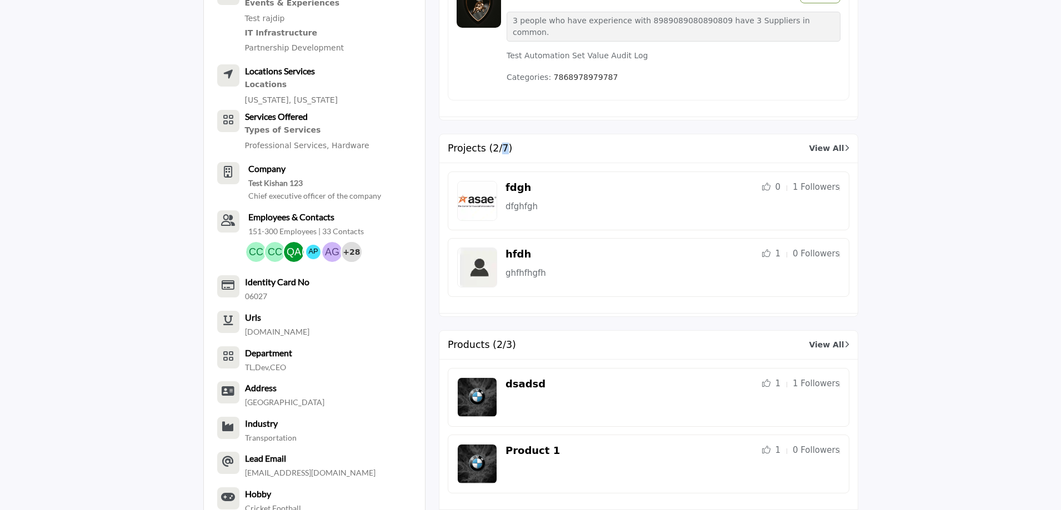
scroll to position [1233, 0]
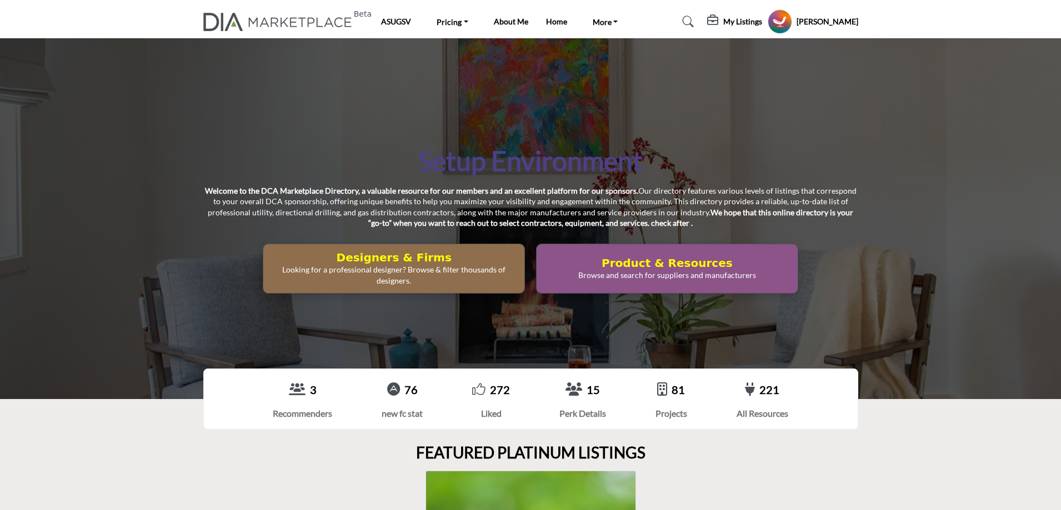
scroll to position [167, 0]
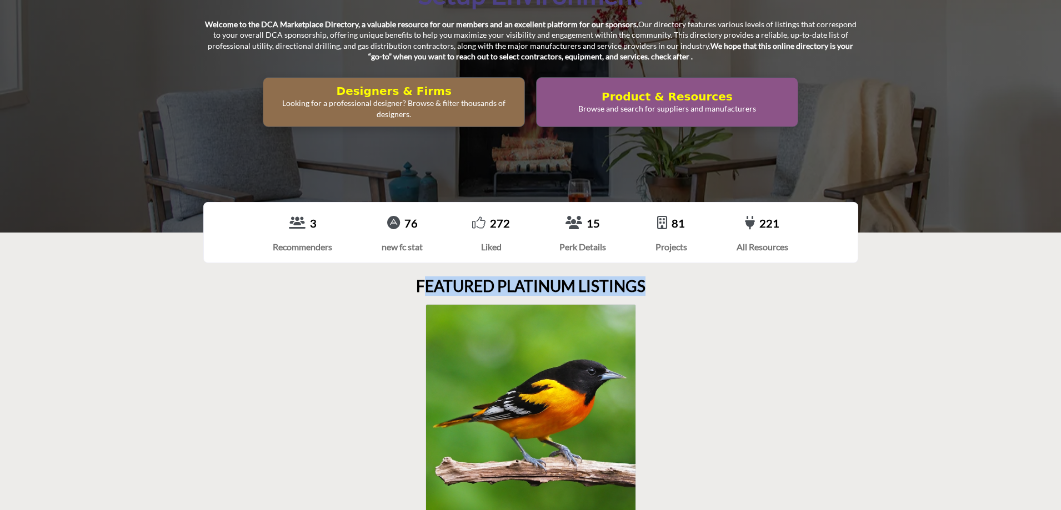
drag, startPoint x: 428, startPoint y: 285, endPoint x: 670, endPoint y: 278, distance: 241.7
click at [670, 278] on div "FEATURED PLATINUM LISTINGS vuivuv ougoiughoi ‹ ›" at bounding box center [530, 443] width 655 height 333
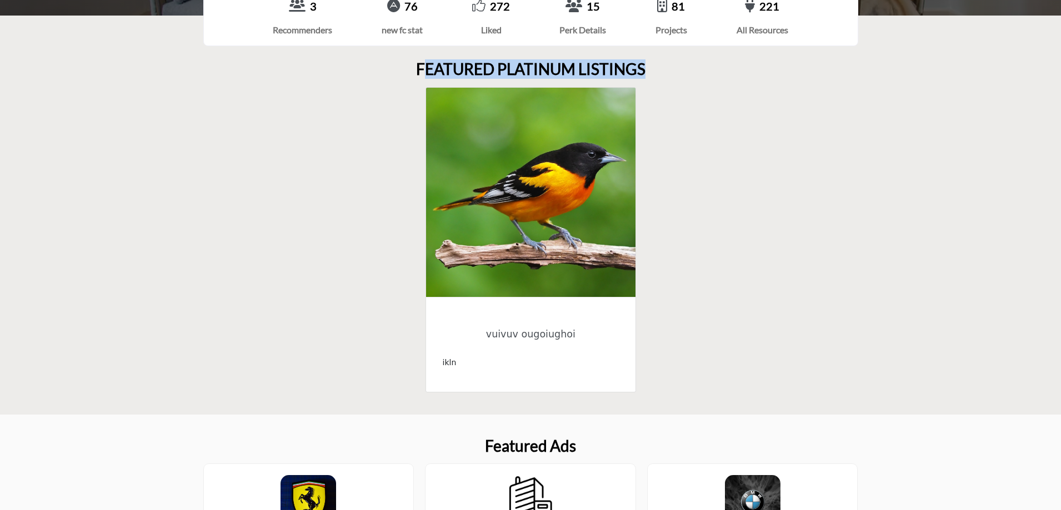
scroll to position [389, 0]
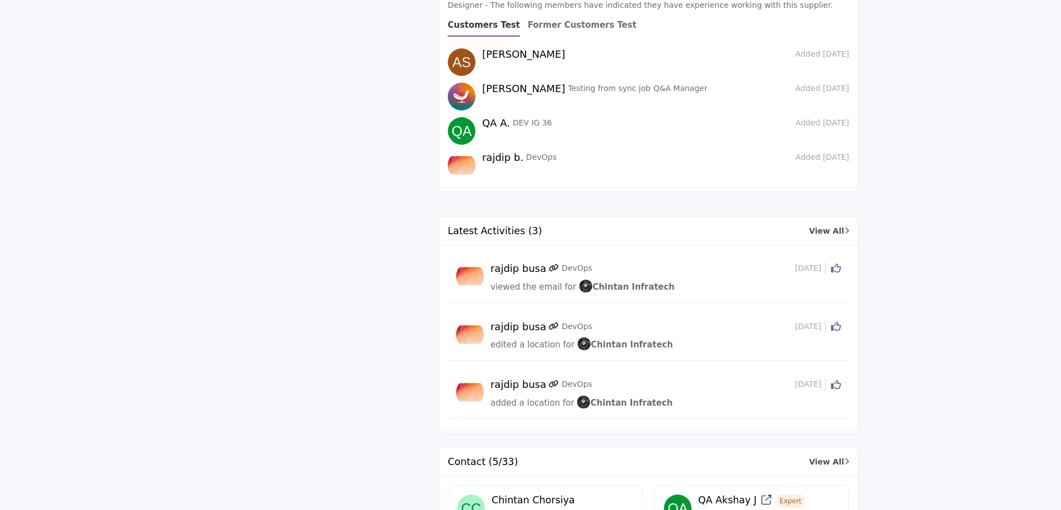
scroll to position [2565, 0]
